Goal: Task Accomplishment & Management: Manage account settings

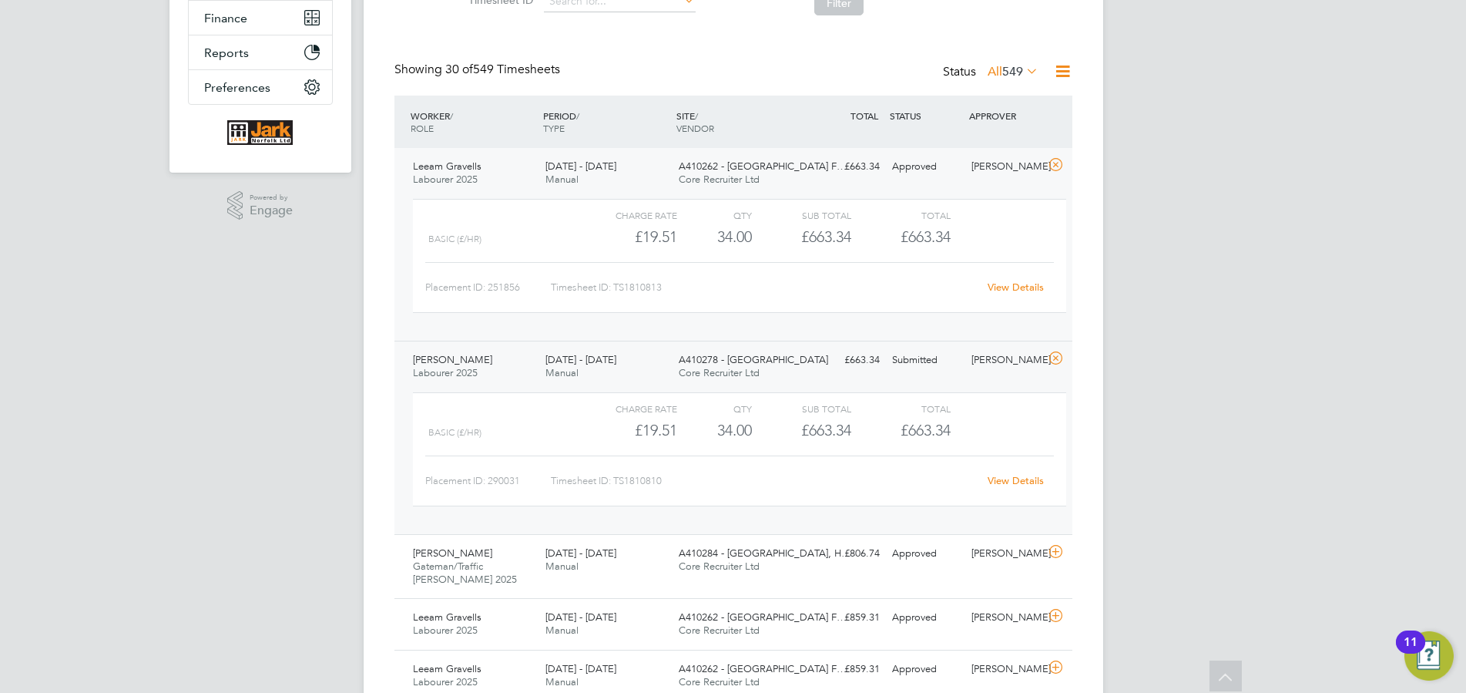
click at [968, 376] on div "[PERSON_NAME] Labourer 2025 [DATE] - [DATE] [DATE] - [DATE] Manual A410278 - Lo…" at bounding box center [734, 437] width 678 height 193
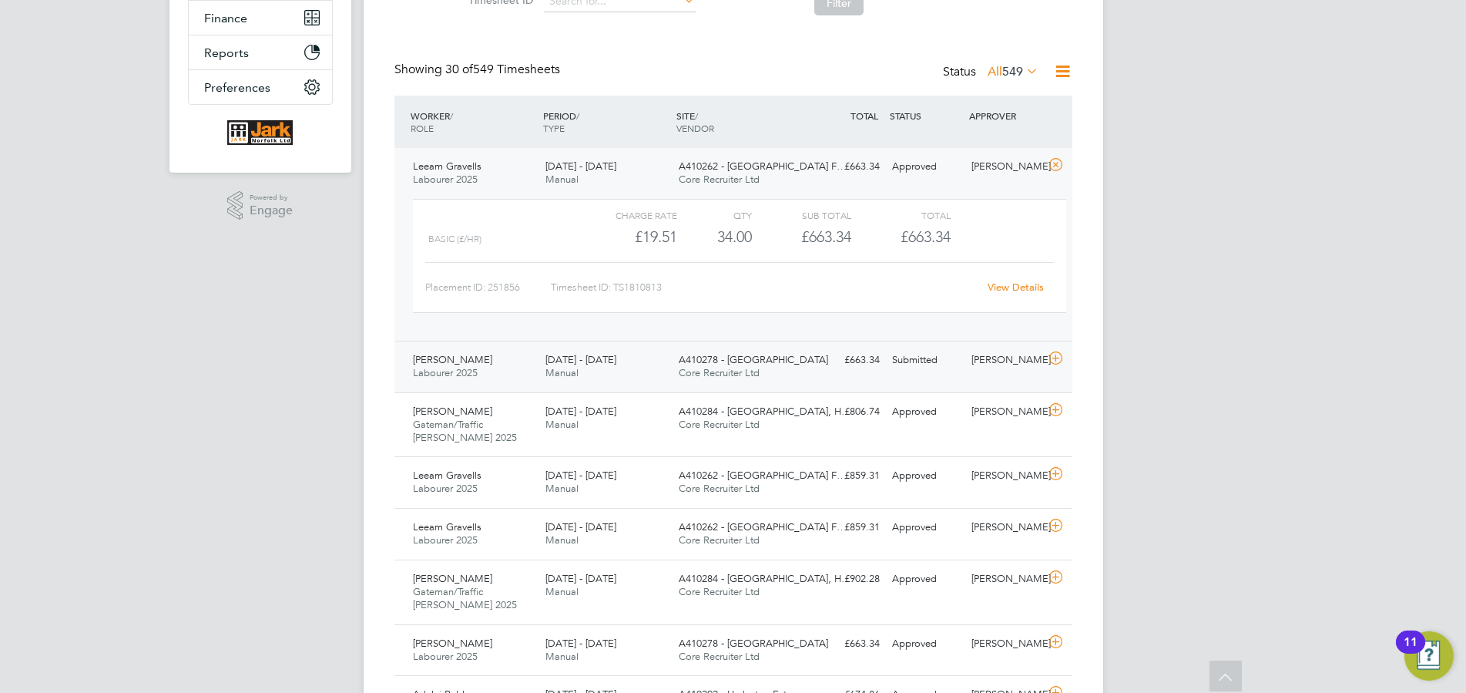
click at [974, 378] on div "[PERSON_NAME] Labourer 2025 [DATE] - [DATE] [DATE] - [DATE] Manual A410278 - Lo…" at bounding box center [734, 367] width 678 height 52
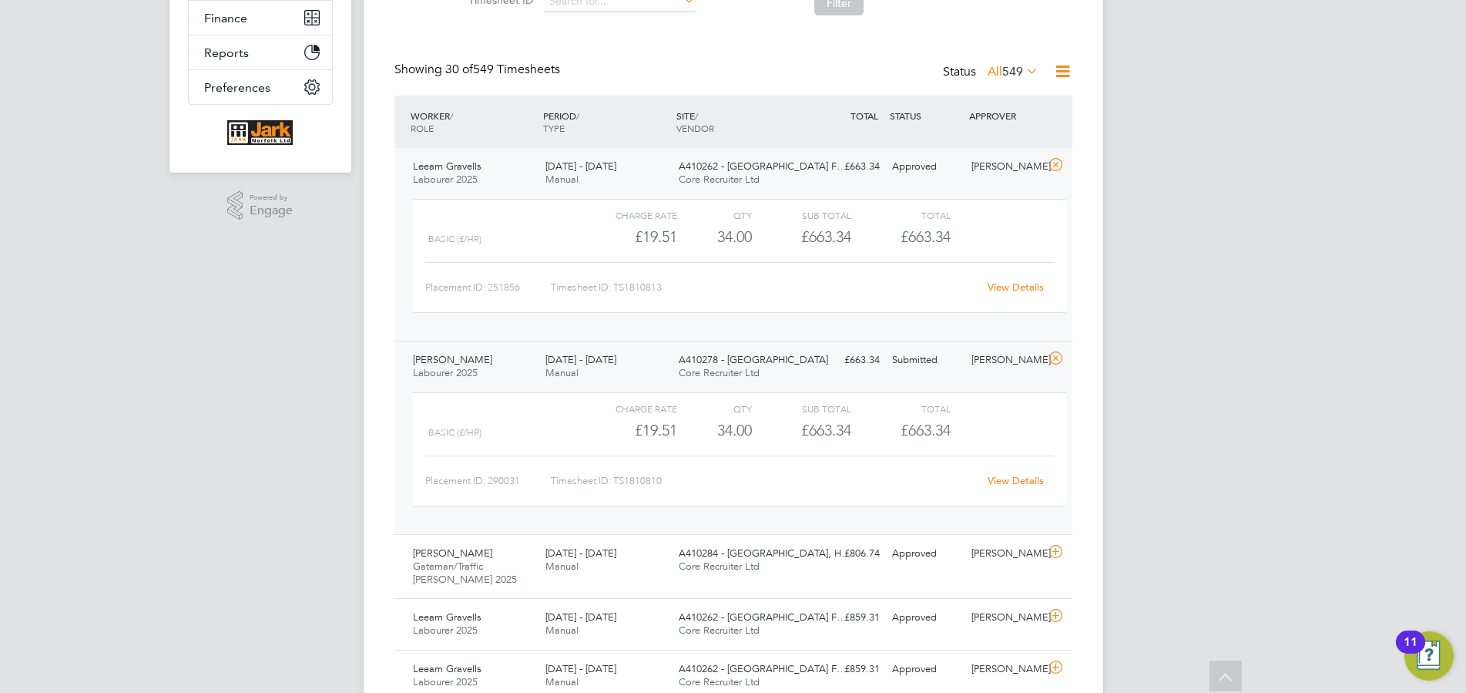
click at [999, 483] on link "View Details" at bounding box center [1016, 480] width 56 height 13
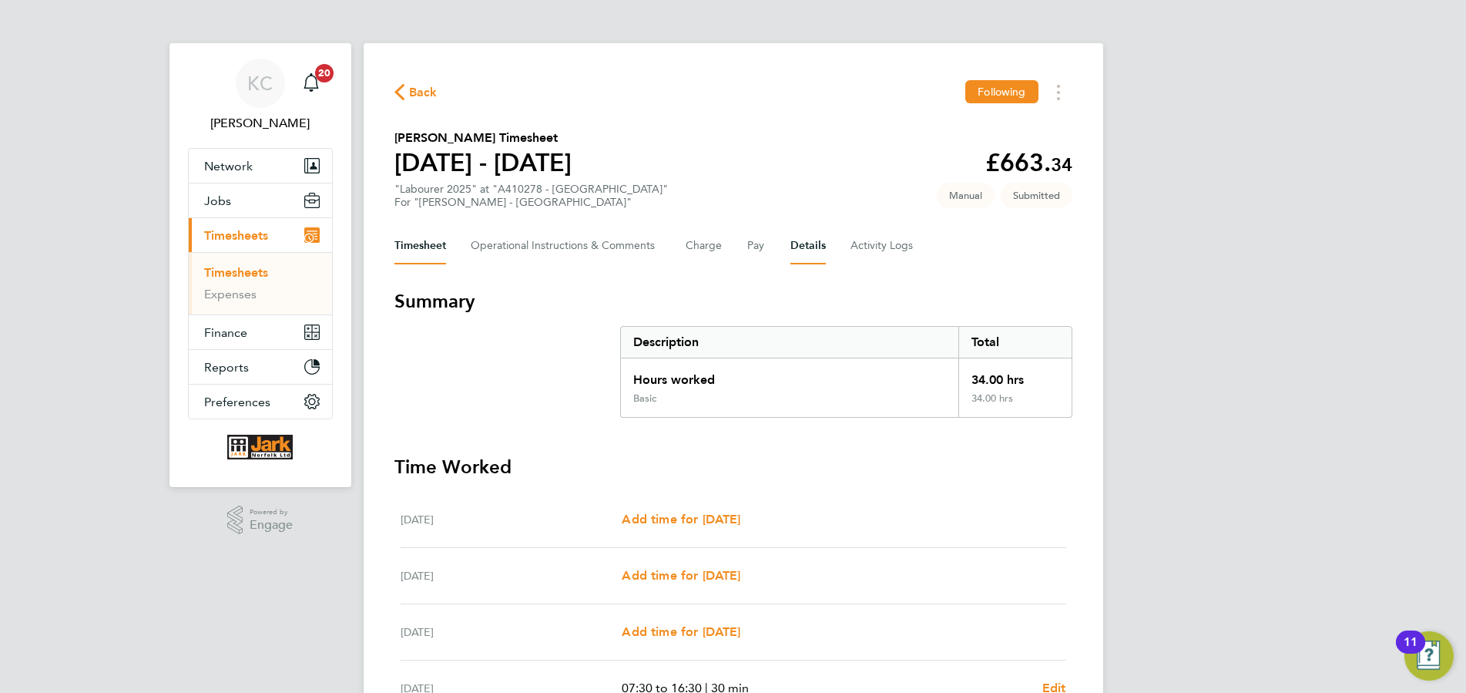
click at [805, 255] on button "Details" at bounding box center [808, 245] width 35 height 37
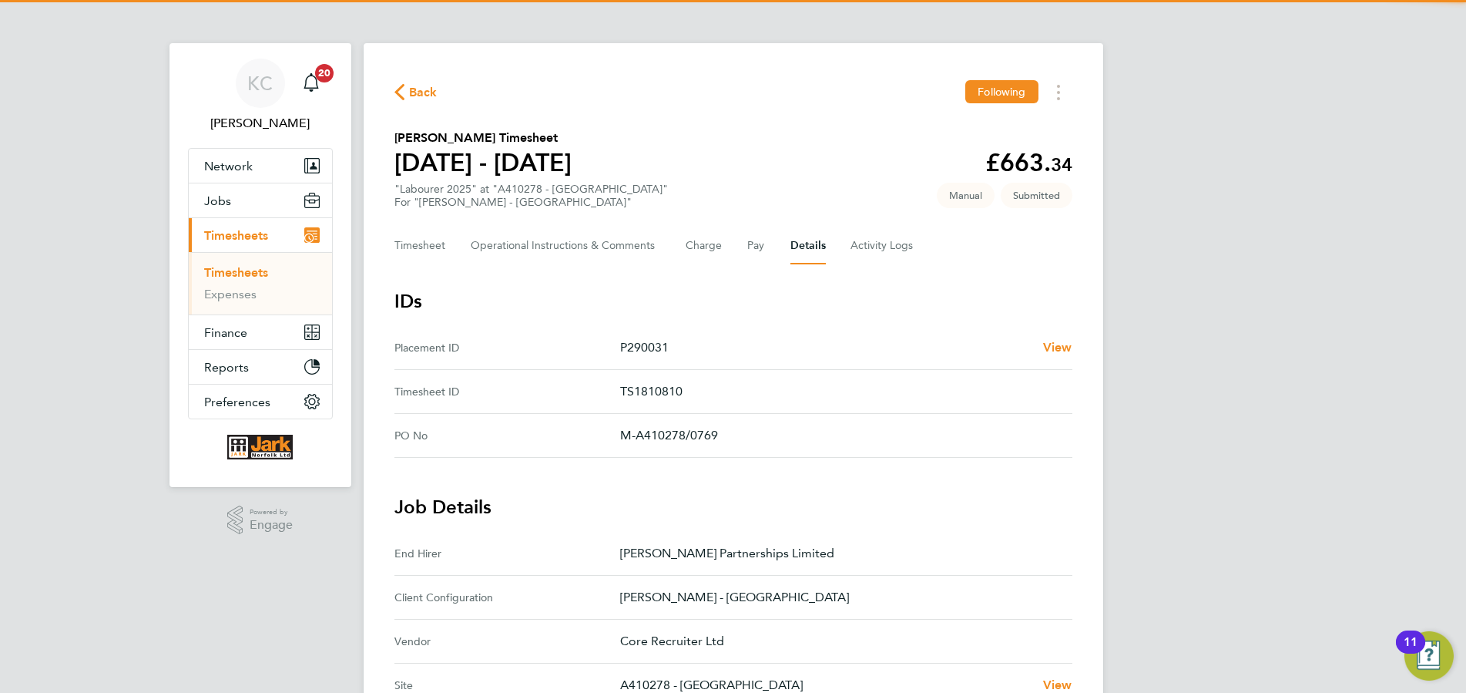
scroll to position [314, 0]
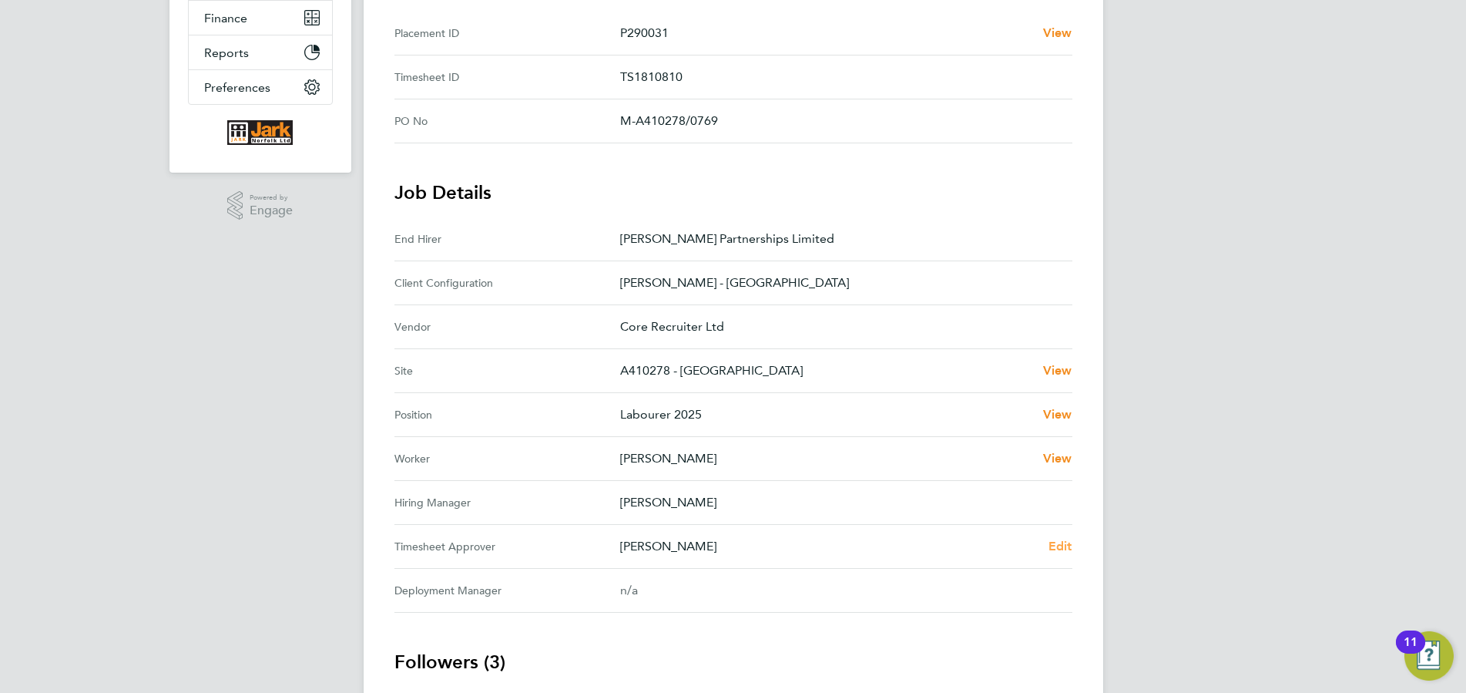
click at [1053, 551] on span "Edit" at bounding box center [1061, 546] width 24 height 15
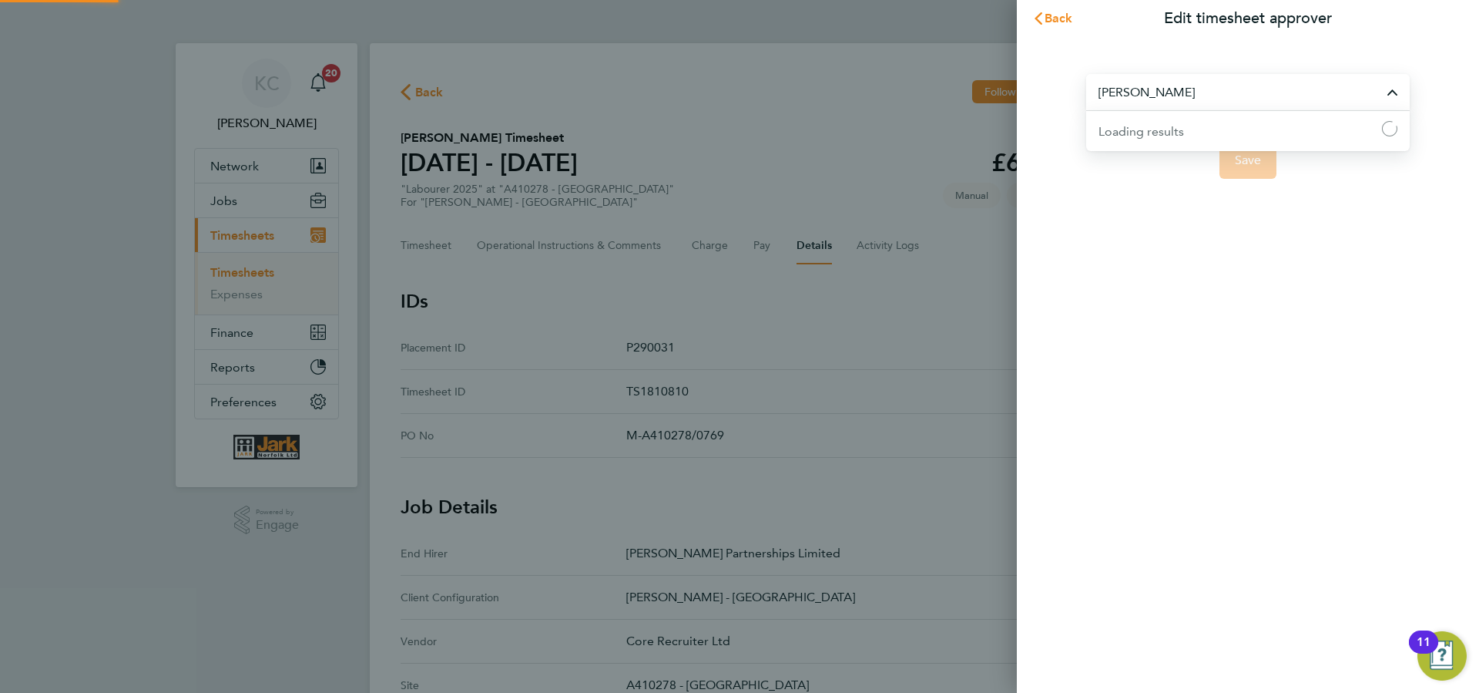
click at [1191, 91] on input "[PERSON_NAME]" at bounding box center [1248, 92] width 324 height 36
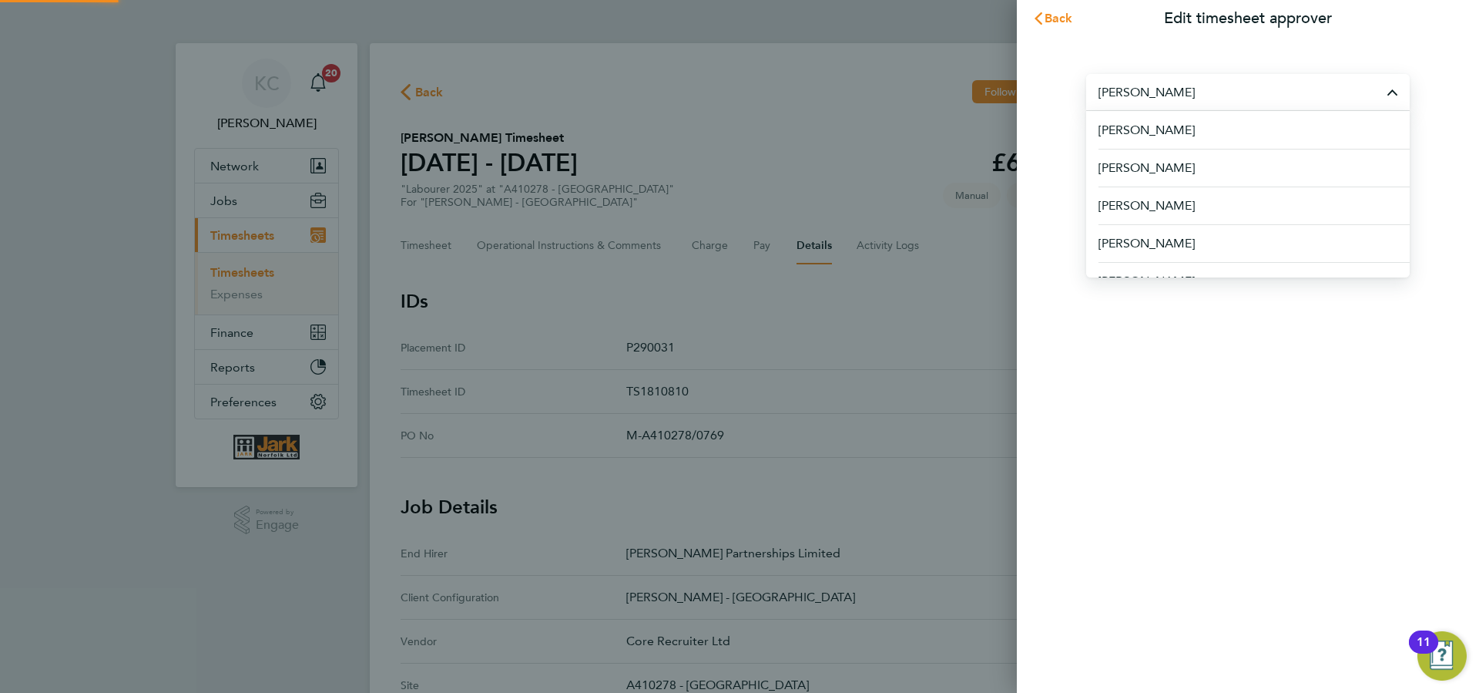
drag, startPoint x: 893, startPoint y: 99, endPoint x: 816, endPoint y: 99, distance: 77.1
click at [1086, 99] on input "[PERSON_NAME]" at bounding box center [1248, 92] width 324 height 36
click at [1119, 87] on input "STEVE R" at bounding box center [1248, 92] width 324 height 36
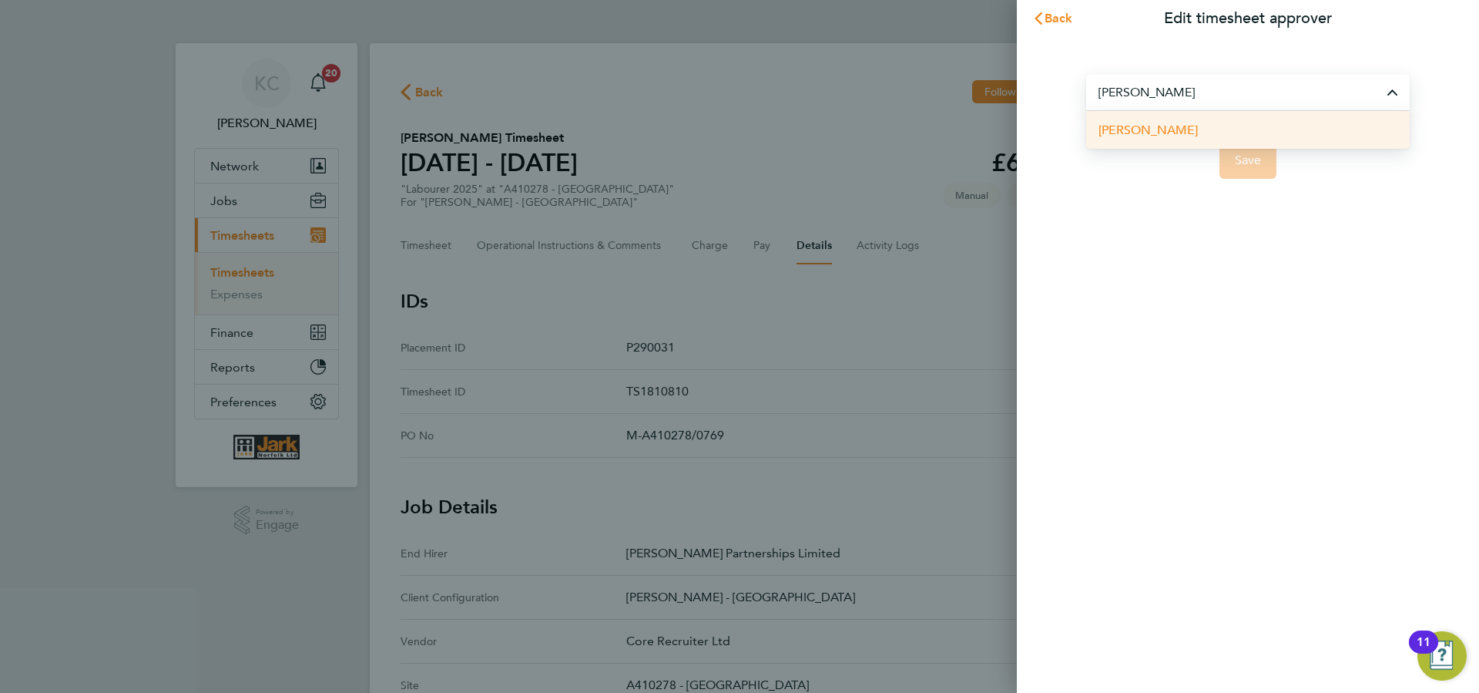
click at [1150, 135] on span "Steven Rodgers" at bounding box center [1148, 130] width 99 height 18
type input "Steven Rodgers"
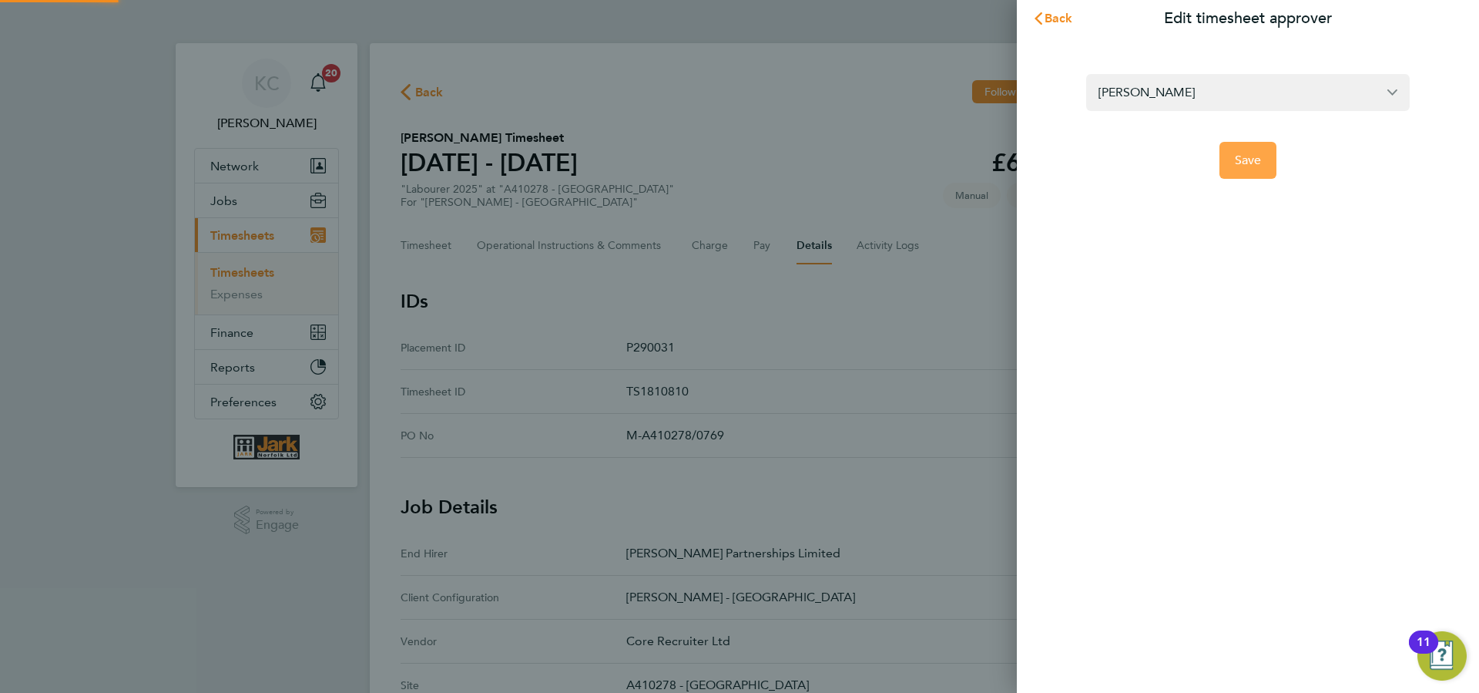
click at [1231, 173] on button "Save" at bounding box center [1249, 160] width 58 height 37
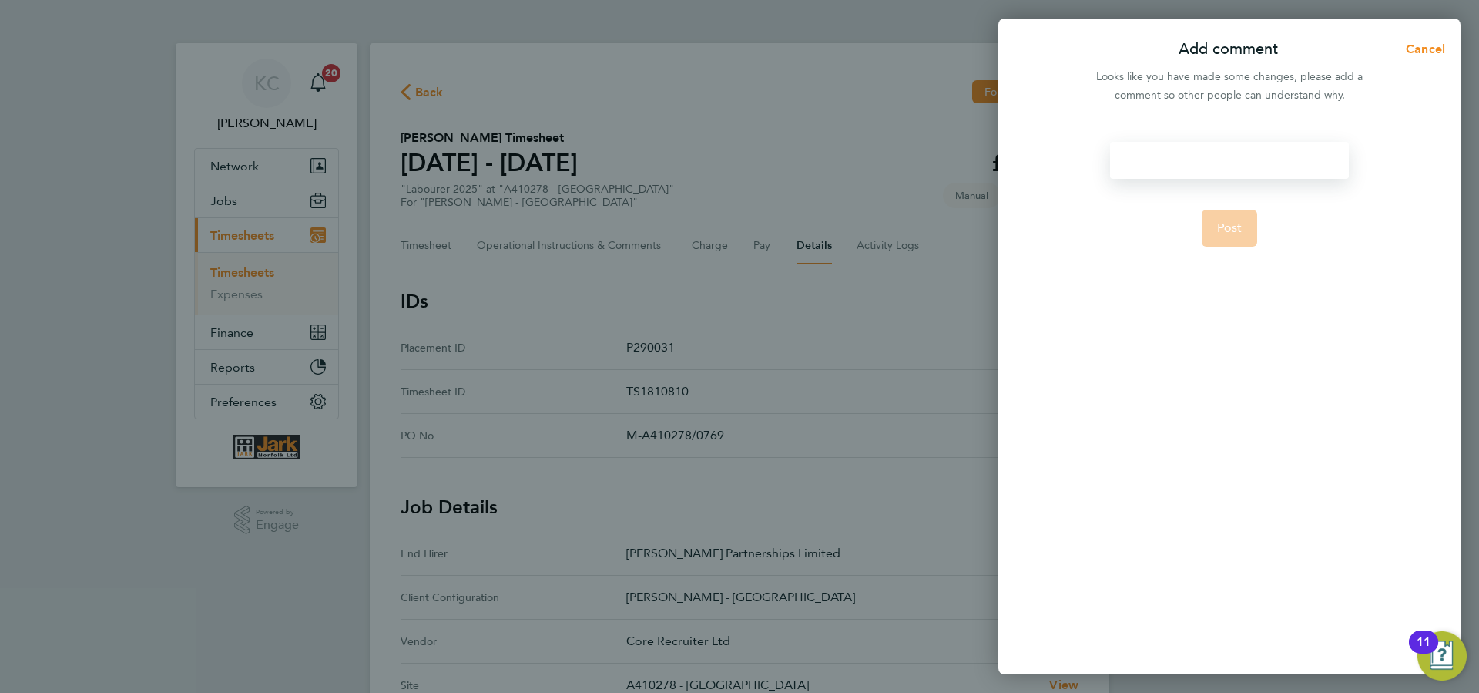
click at [1150, 162] on div at bounding box center [1229, 160] width 238 height 37
click at [1222, 254] on span "Post" at bounding box center [1229, 246] width 25 height 15
